Goal: Check status: Check status

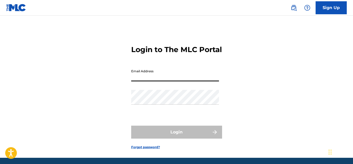
click at [166, 81] on input "Email Address" at bounding box center [175, 74] width 88 height 15
click at [149, 81] on input "Email Address" at bounding box center [175, 74] width 88 height 15
type input "[EMAIL_ADDRESS][DOMAIN_NAME]"
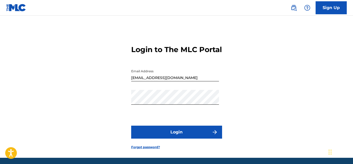
click at [161, 139] on button "Login" at bounding box center [176, 132] width 91 height 13
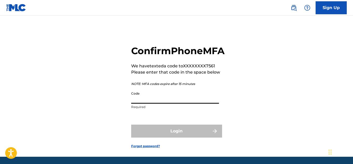
click at [151, 104] on input "Code" at bounding box center [175, 96] width 88 height 15
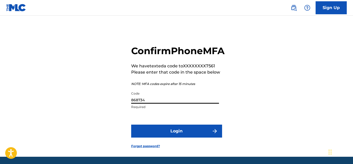
type input "868734"
click at [166, 138] on button "Login" at bounding box center [176, 131] width 91 height 13
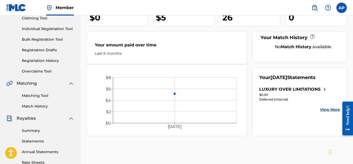
scroll to position [62, 0]
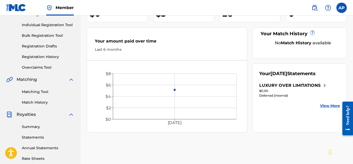
click at [268, 95] on div "Deferred (Internal)" at bounding box center [293, 95] width 68 height 5
